Goal: Check status: Check status

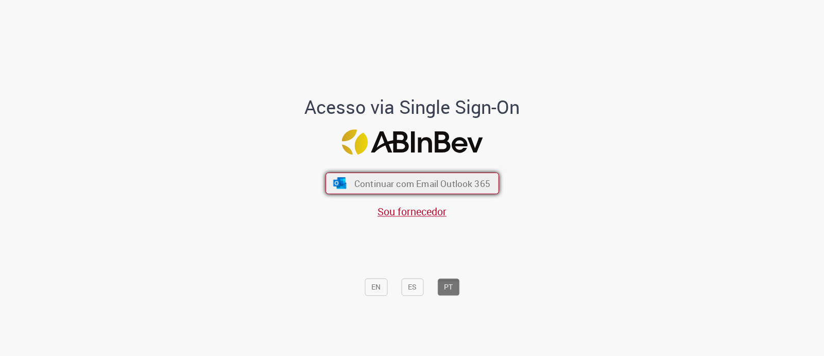
click at [422, 187] on span "Continuar com Email Outlook 365" at bounding box center [422, 183] width 136 height 12
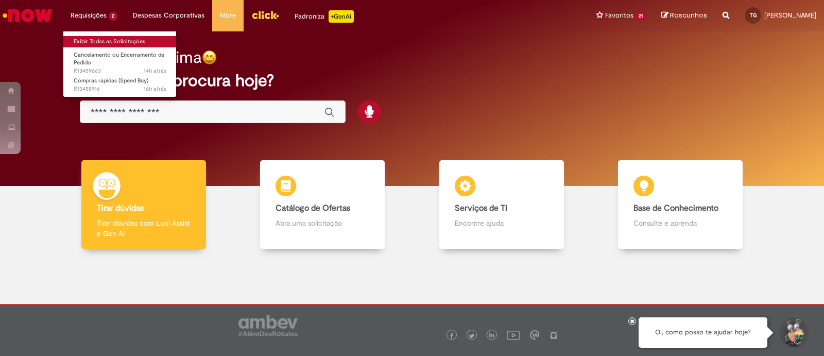
click at [116, 40] on link "Exibir Todas as Solicitações" at bounding box center [119, 41] width 113 height 11
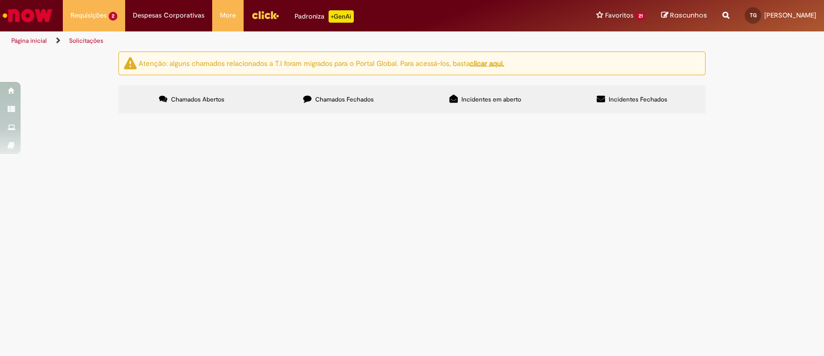
click at [0, 0] on span "Compras rápidas (Speed Buy)" at bounding box center [0, 0] width 0 height 0
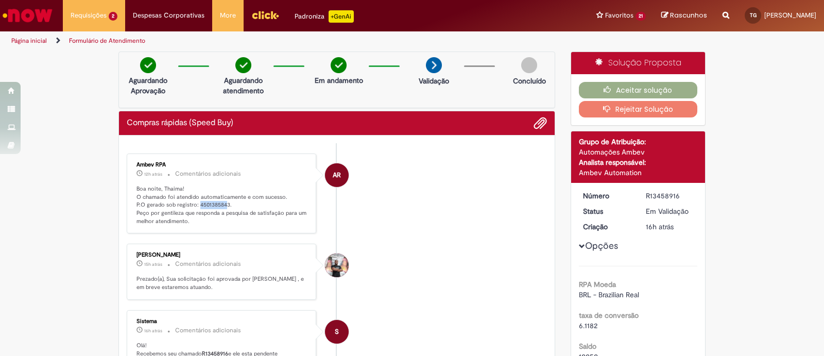
drag, startPoint x: 195, startPoint y: 205, endPoint x: 223, endPoint y: 206, distance: 28.4
click at [223, 206] on p "Boa noite, Thaima! O chamado foi atendido automaticamente e com sucesso. P.O ge…" at bounding box center [223, 205] width 172 height 41
click at [244, 207] on p "Boa noite, Thaima! O chamado foi atendido automaticamente e com sucesso. P.O ge…" at bounding box center [223, 205] width 172 height 41
drag, startPoint x: 214, startPoint y: 206, endPoint x: 232, endPoint y: 206, distance: 18.0
click at [232, 206] on p "Boa noite, Thaima! O chamado foi atendido automaticamente e com sucesso. P.O ge…" at bounding box center [223, 205] width 172 height 41
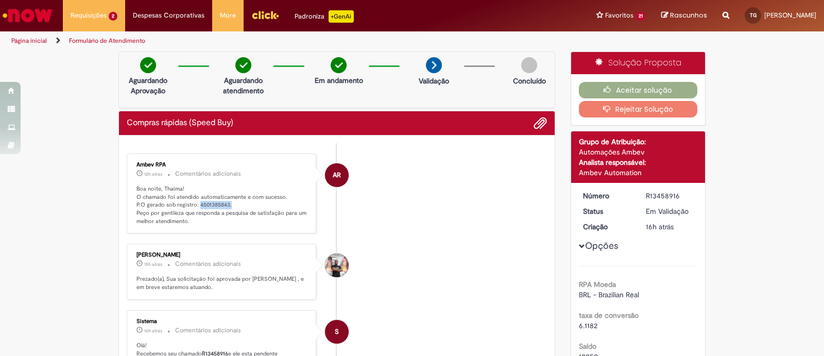
copy p "4501385843."
click at [625, 87] on button "Aceitar solução" at bounding box center [638, 90] width 119 height 16
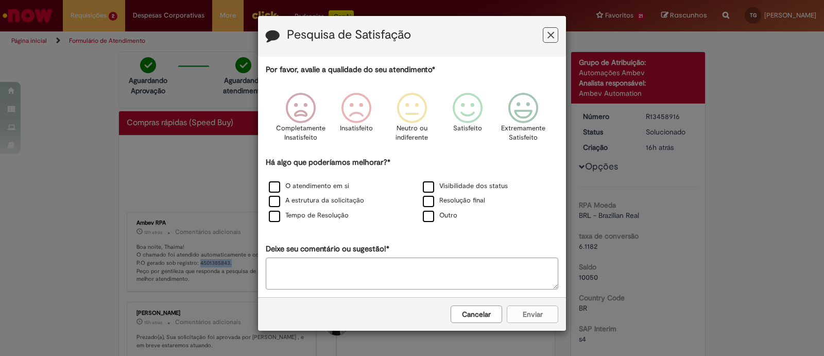
click at [551, 36] on icon "Feedback" at bounding box center [551, 35] width 7 height 11
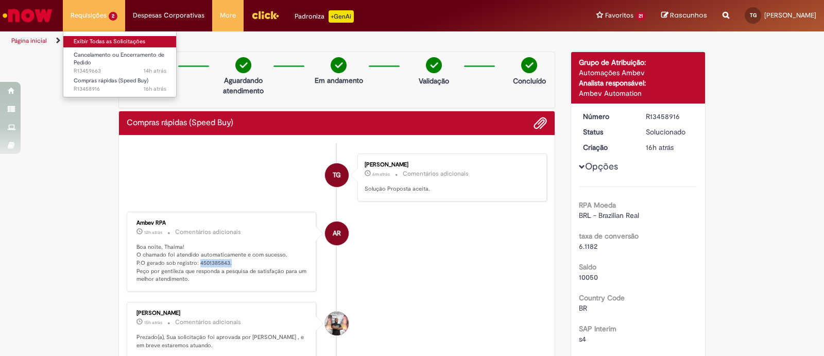
click at [99, 42] on link "Exibir Todas as Solicitações" at bounding box center [119, 41] width 113 height 11
